Goal: Information Seeking & Learning: Learn about a topic

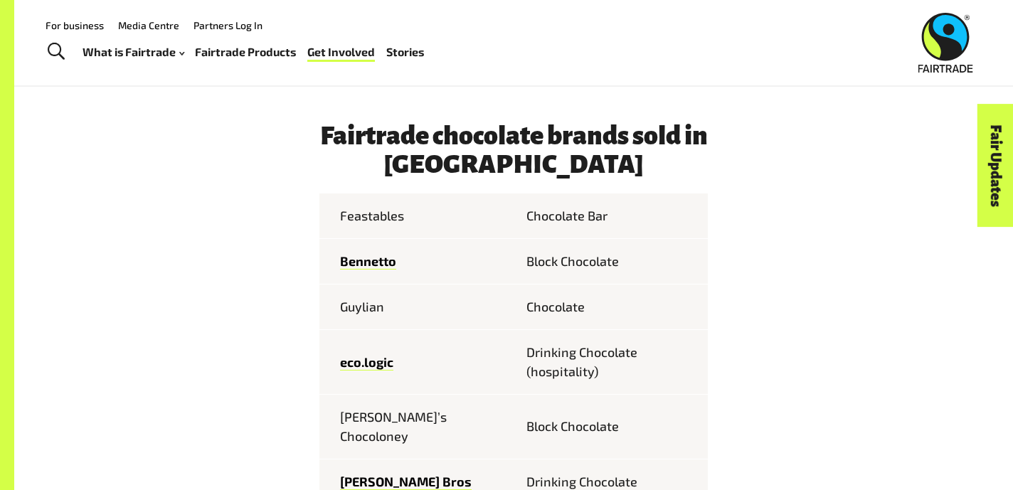
scroll to position [591, 0]
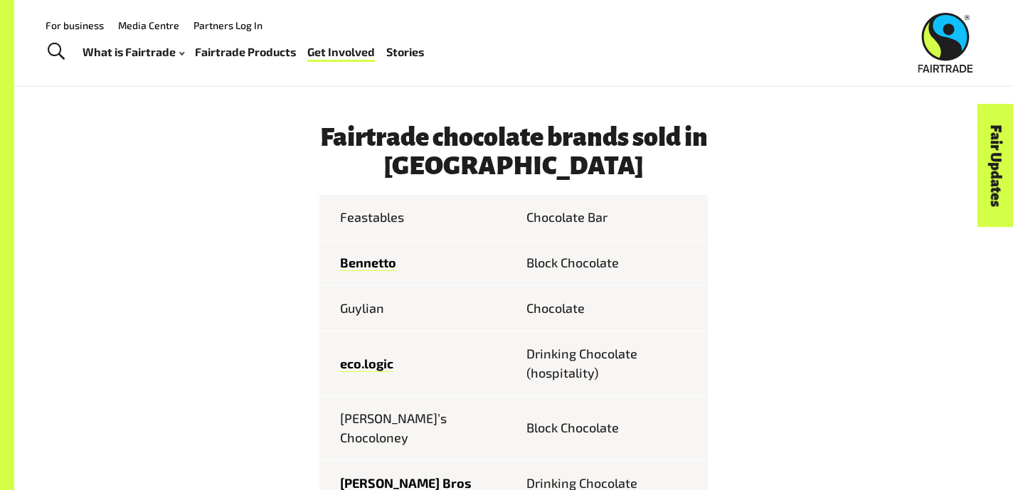
click at [371, 213] on td "Feastables" at bounding box center [416, 217] width 194 height 45
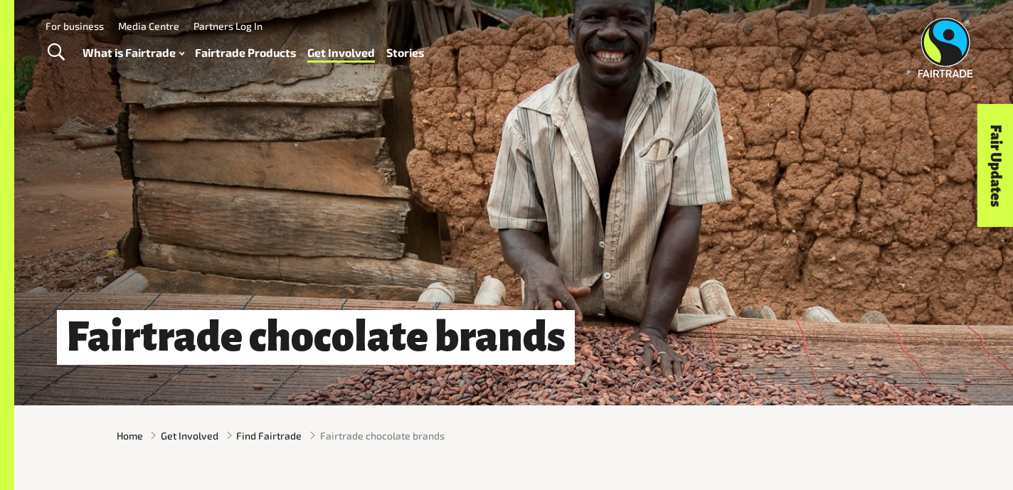
scroll to position [0, 0]
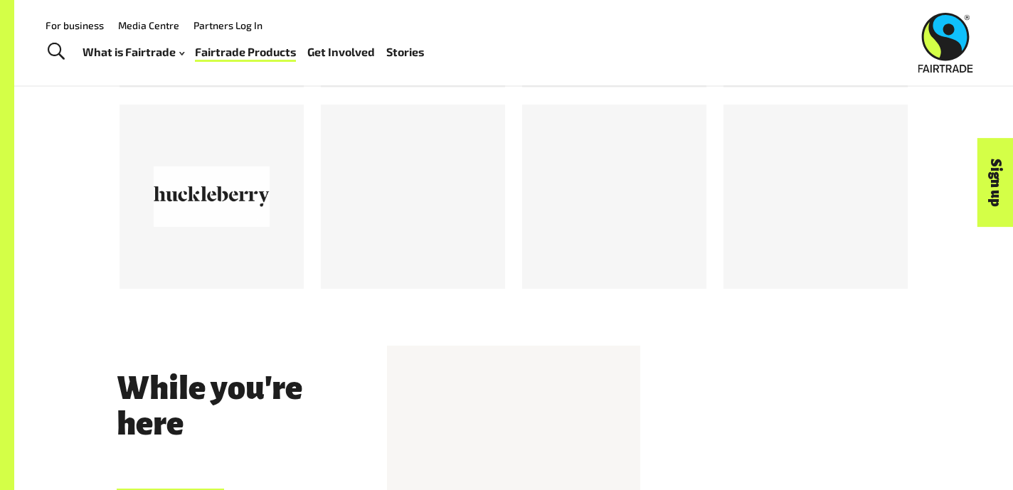
scroll to position [1459, 0]
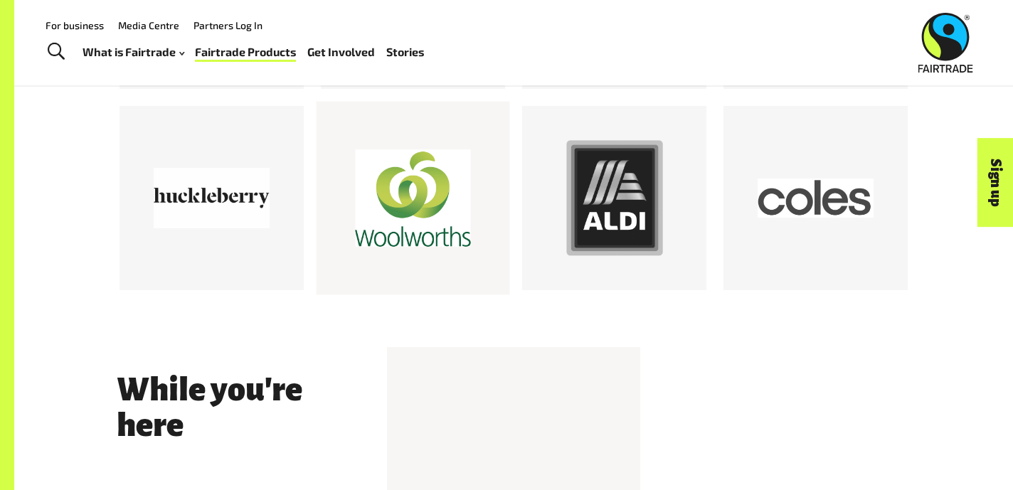
click at [401, 213] on div at bounding box center [413, 199] width 116 height 116
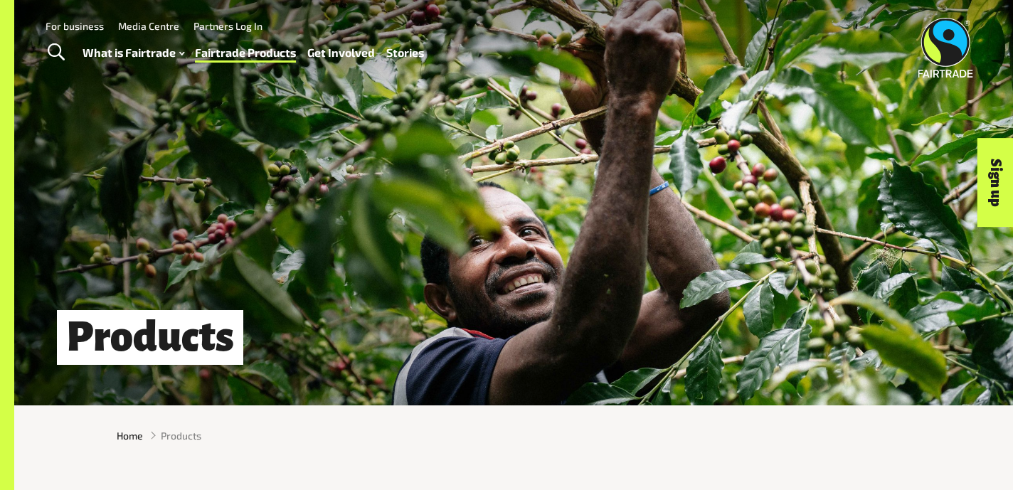
scroll to position [0, 0]
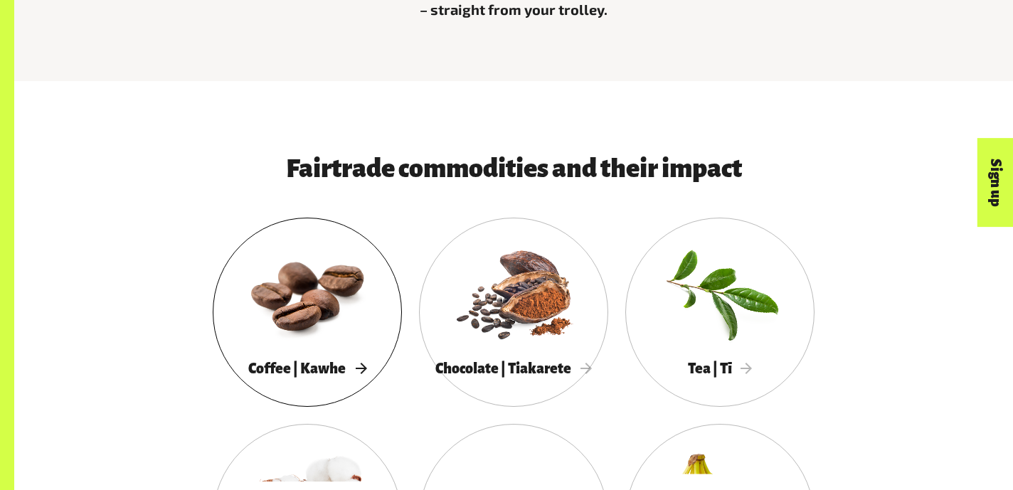
scroll to position [633, 0]
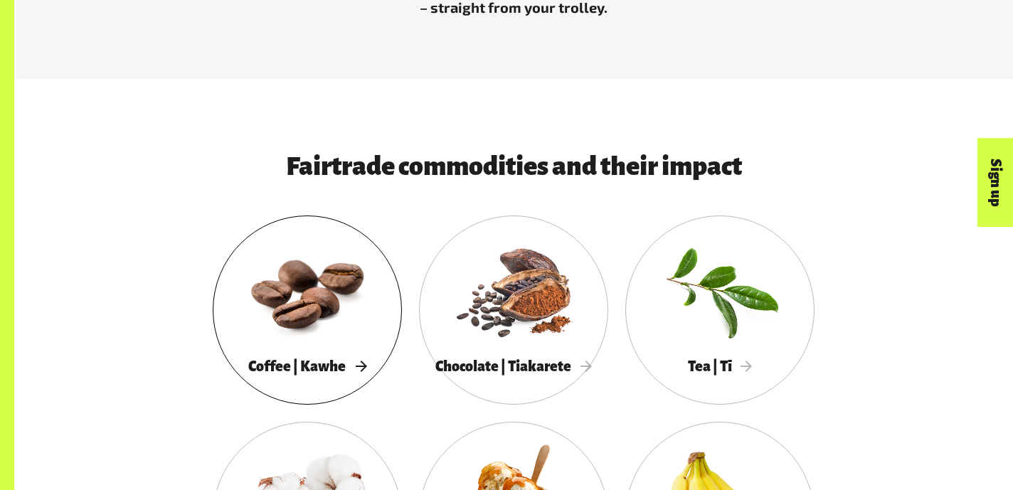
click at [344, 363] on span "Coffee | Kawhe" at bounding box center [307, 367] width 118 height 16
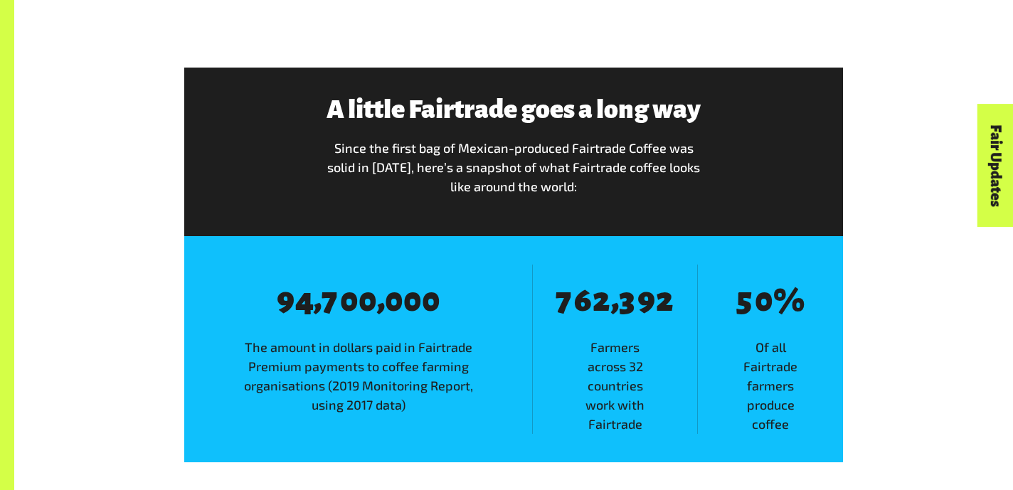
scroll to position [1996, 0]
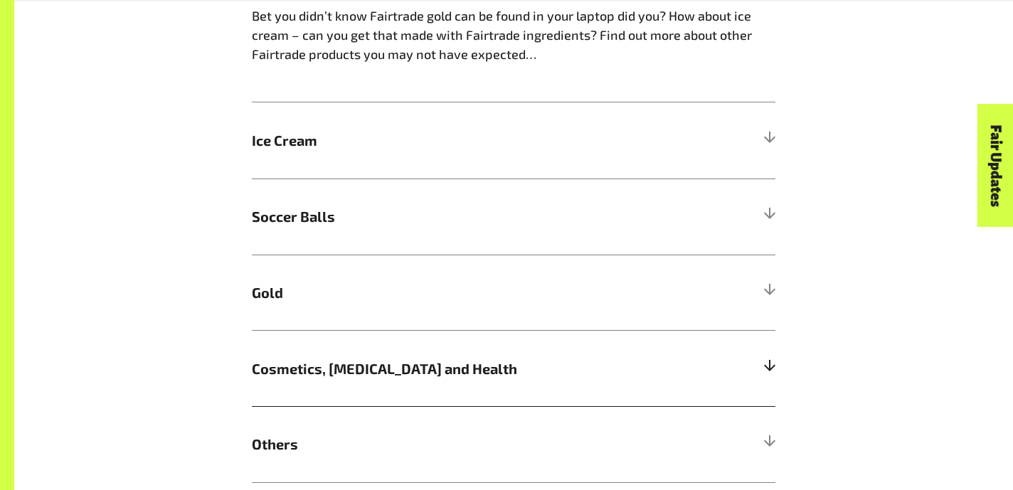
scroll to position [1224, 0]
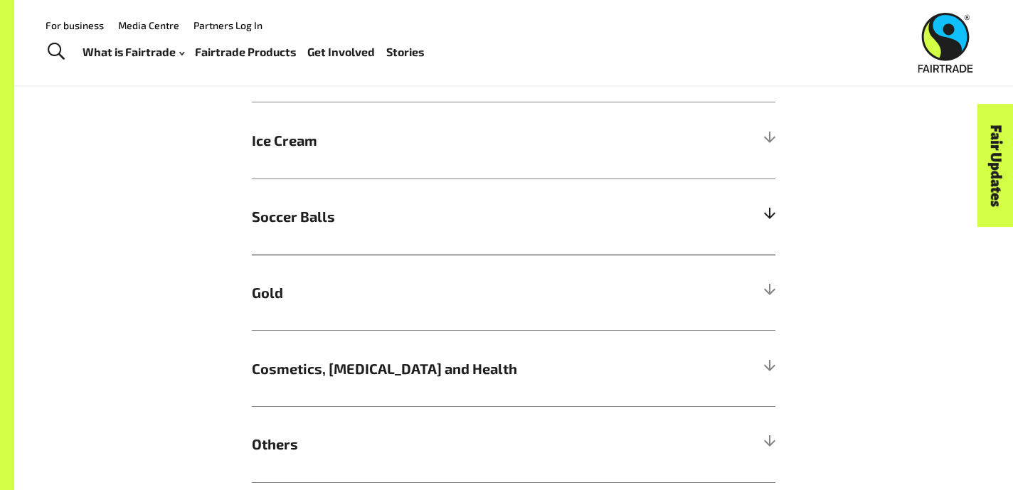
click at [280, 206] on span "Soccer Balls" at bounding box center [448, 216] width 393 height 21
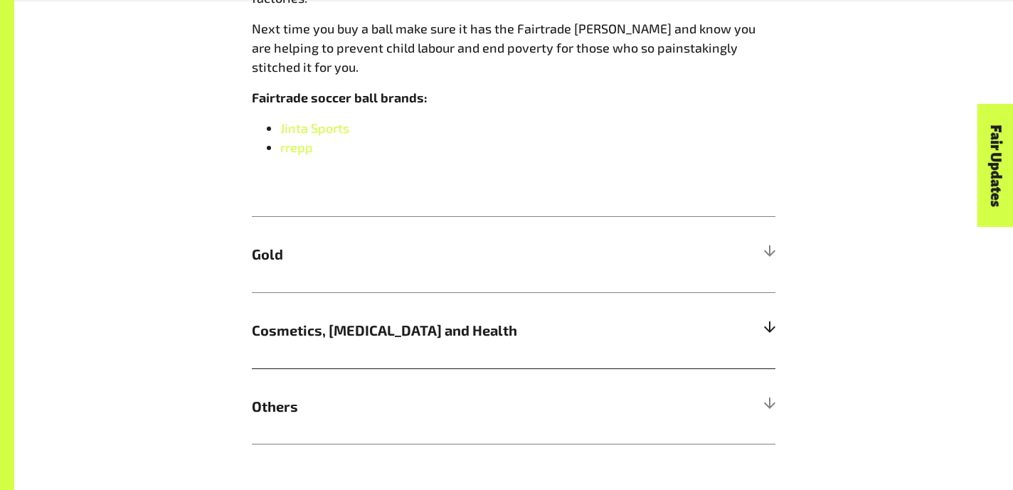
click at [363, 292] on h5 "Cosmetics, [MEDICAL_DATA] and Health" at bounding box center [514, 330] width 524 height 76
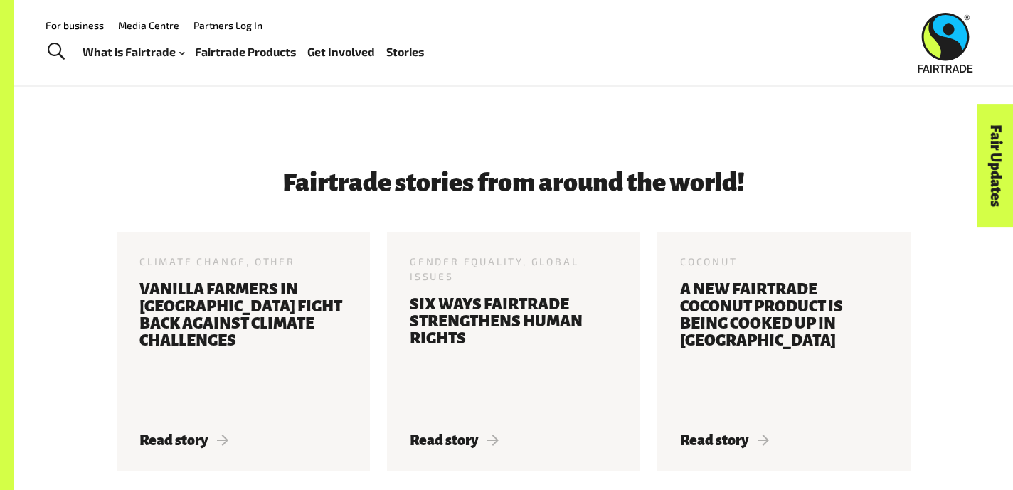
scroll to position [1977, 0]
